Goal: Task Accomplishment & Management: Manage account settings

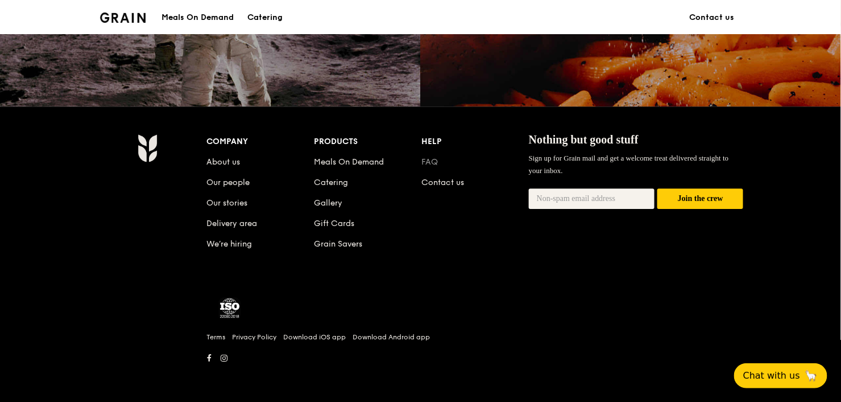
click at [431, 162] on link "FAQ" at bounding box center [429, 162] width 16 height 10
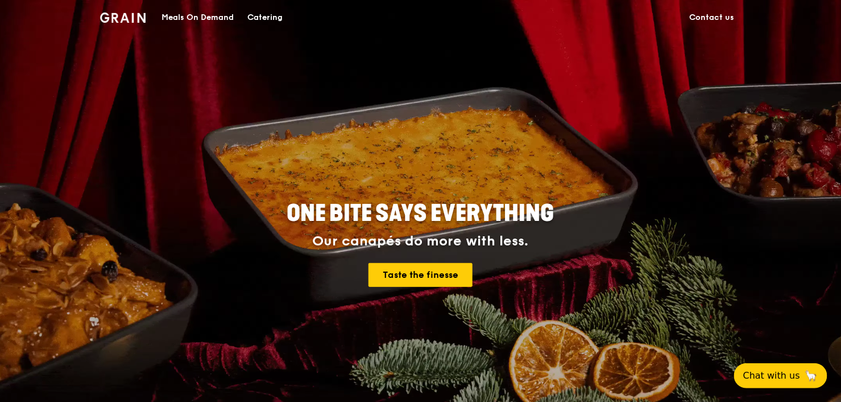
click at [705, 15] on link "Contact us" at bounding box center [712, 18] width 59 height 34
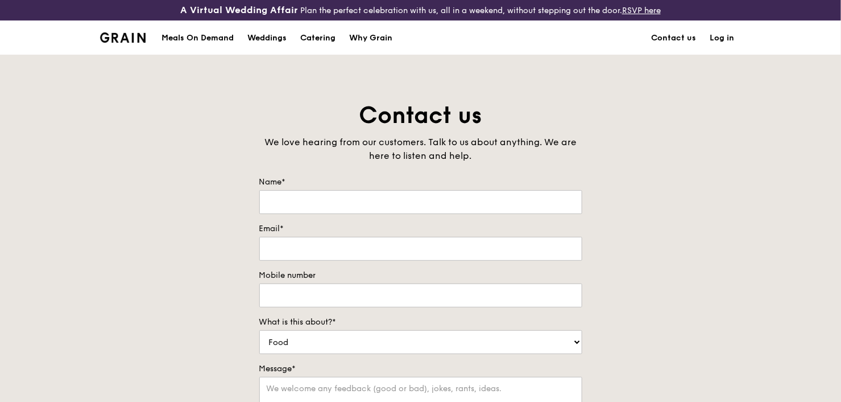
click at [724, 36] on link "Log in" at bounding box center [723, 38] width 38 height 34
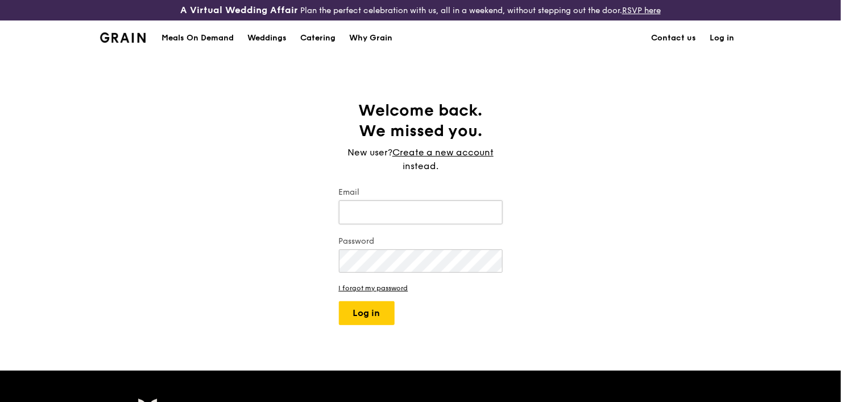
click at [417, 214] on input "Email" at bounding box center [421, 212] width 164 height 24
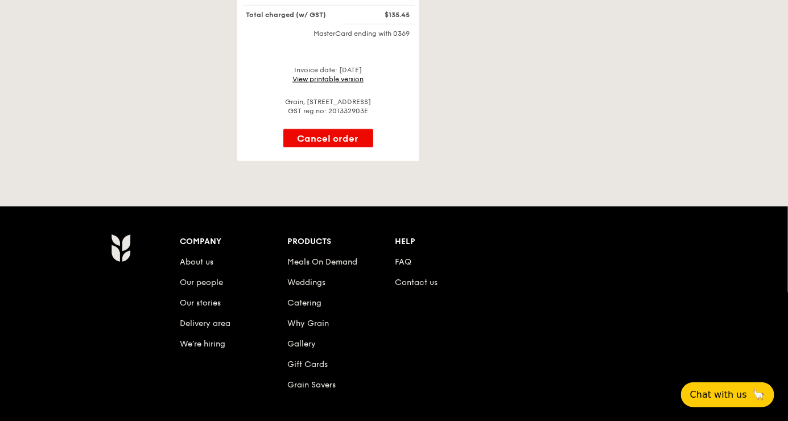
scroll to position [258, 0]
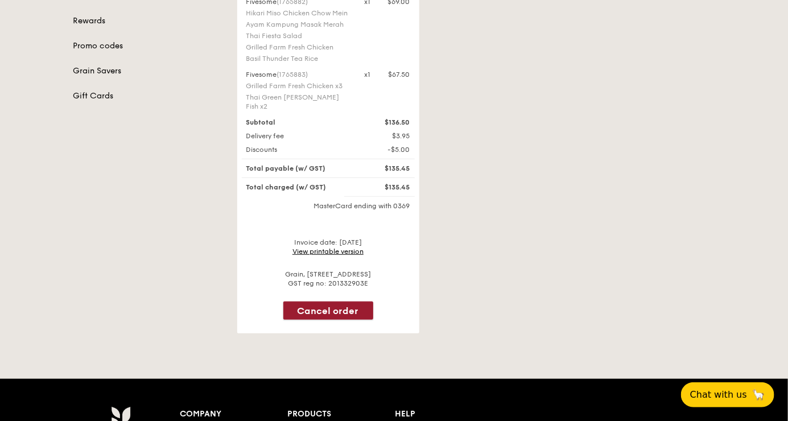
click at [318, 303] on button "Cancel order" at bounding box center [328, 310] width 90 height 18
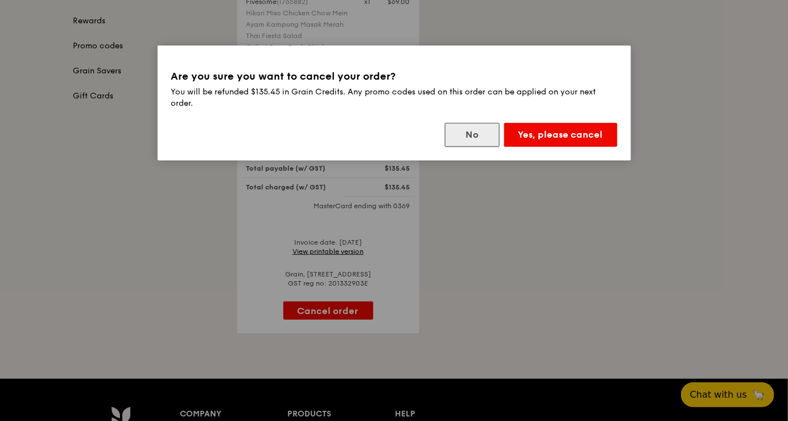
click at [472, 138] on button "No" at bounding box center [472, 135] width 55 height 24
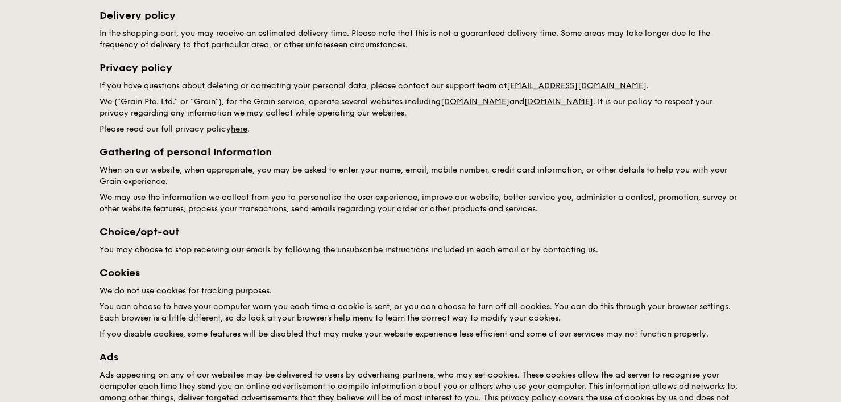
scroll to position [86, 0]
